Goal: Navigation & Orientation: Find specific page/section

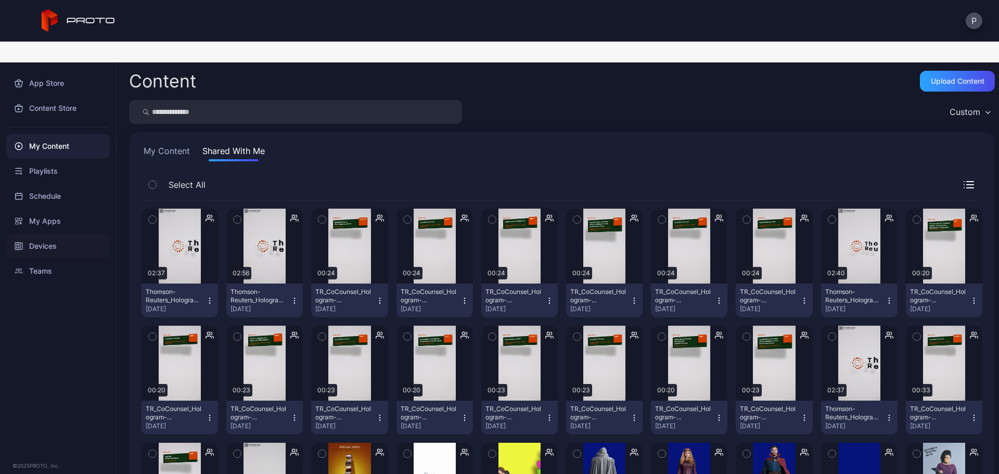
click at [78, 234] on div "Devices" at bounding box center [58, 246] width 104 height 25
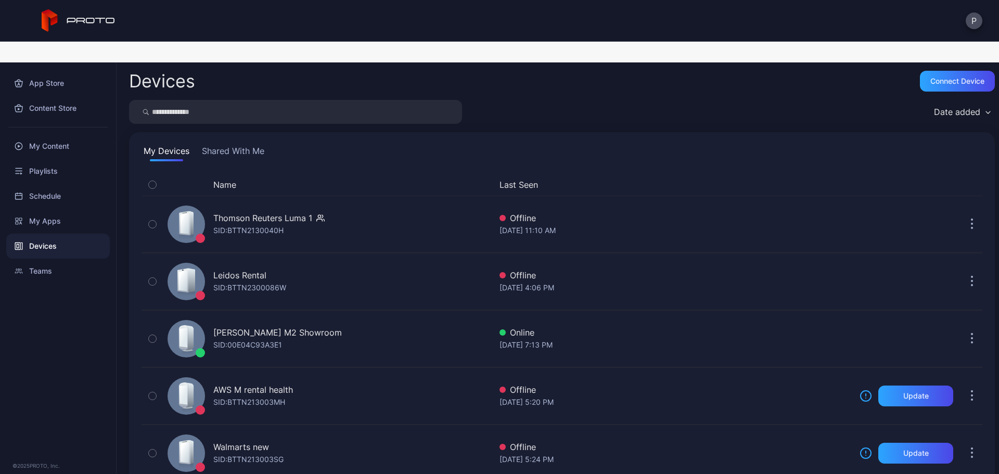
click at [518, 178] on button "Last Seen" at bounding box center [673, 184] width 348 height 12
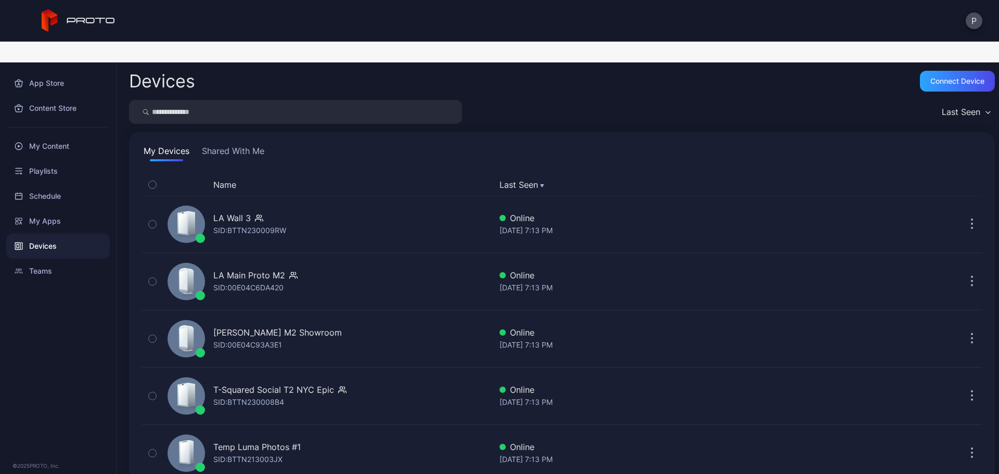
click at [224, 145] on button "Shared With Me" at bounding box center [233, 153] width 67 height 17
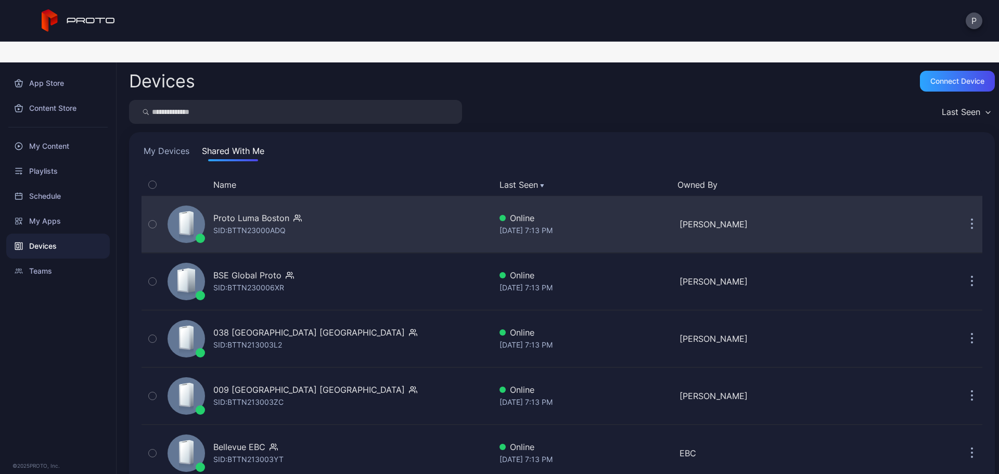
click at [333, 198] on div "Proto Luma Boston SID: BTTN23000ADQ" at bounding box center [327, 224] width 328 height 52
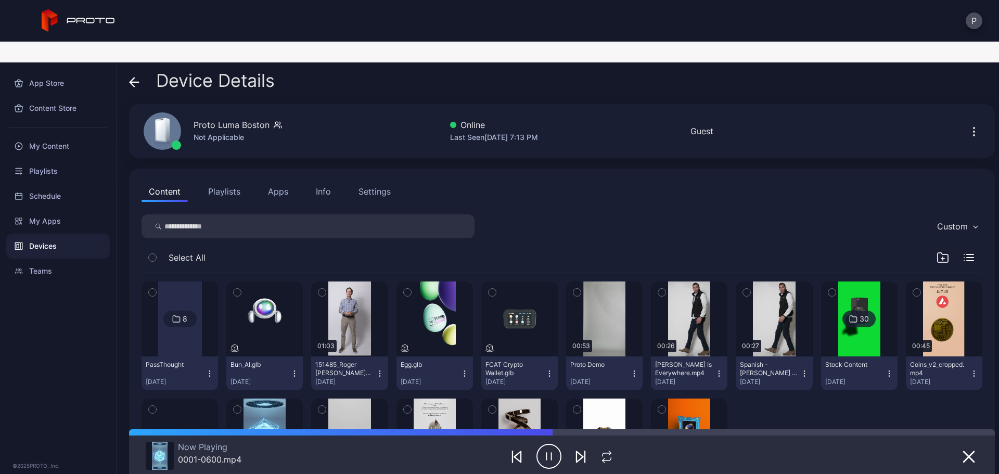
click at [146, 71] on div "Device Details" at bounding box center [202, 83] width 146 height 25
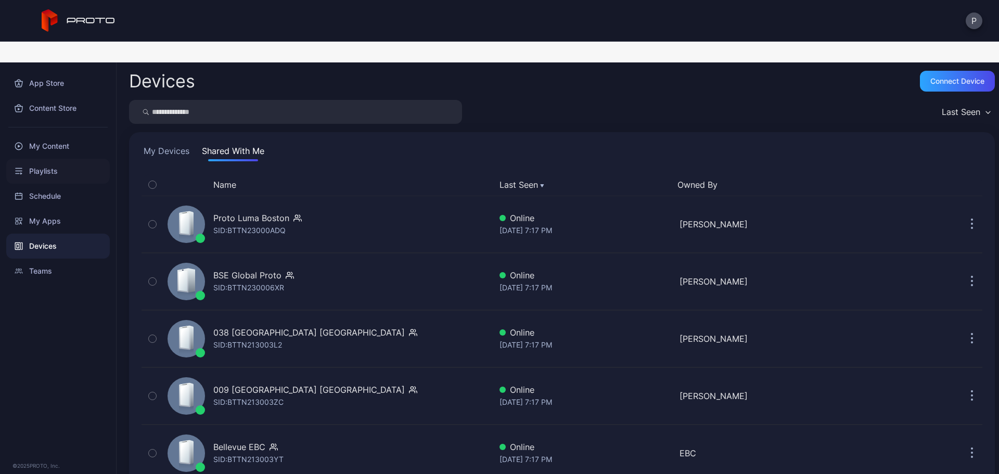
click at [75, 159] on div "Playlists" at bounding box center [58, 171] width 104 height 25
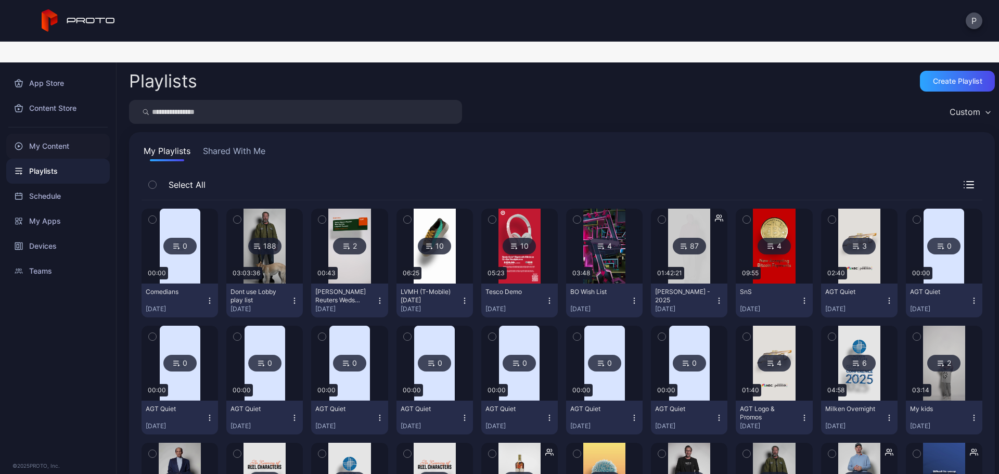
click at [37, 134] on div "My Content" at bounding box center [58, 146] width 104 height 25
